Goal: Navigation & Orientation: Go to known website

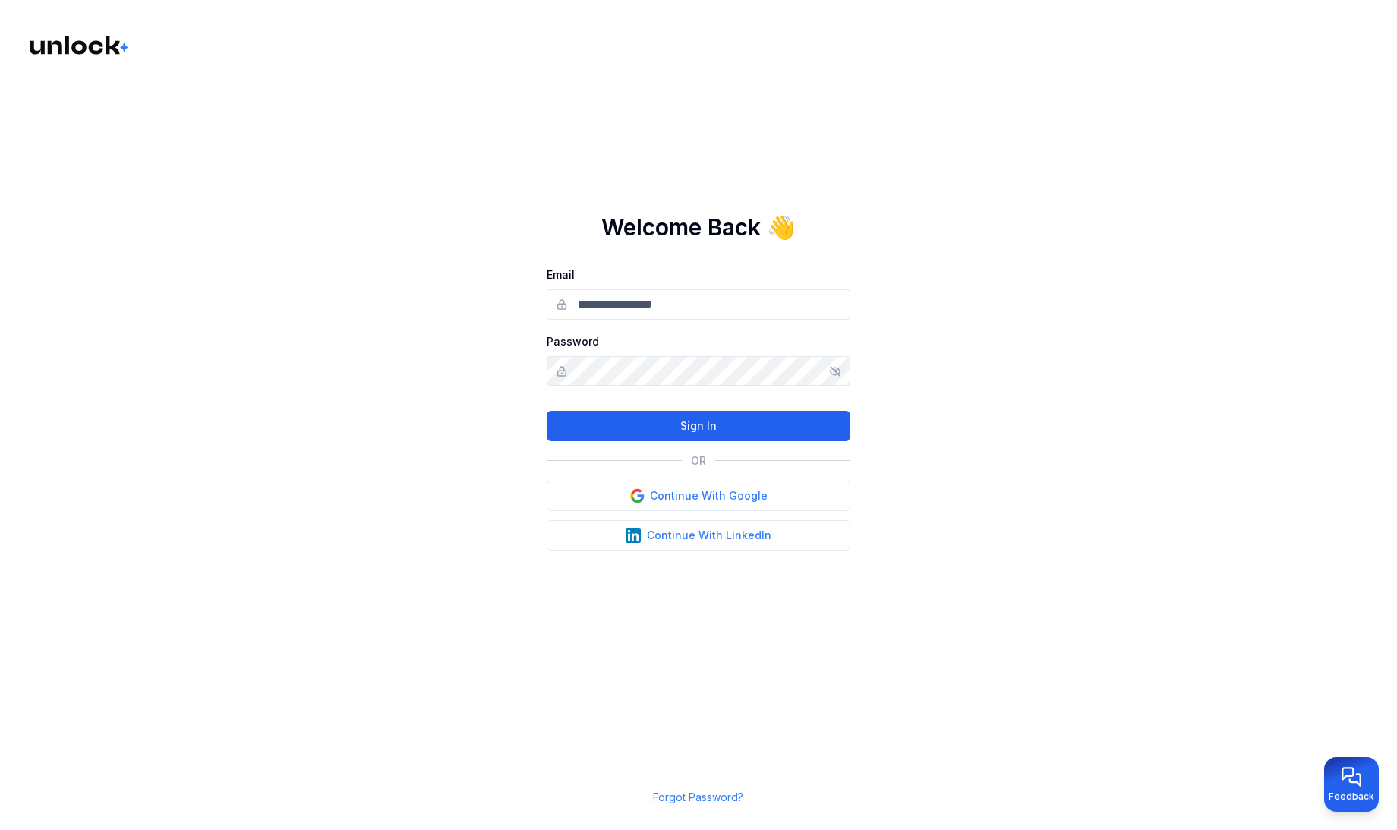
type input "**********"
click at [722, 419] on button "Sign In" at bounding box center [699, 426] width 304 height 30
